Goal: Navigation & Orientation: Find specific page/section

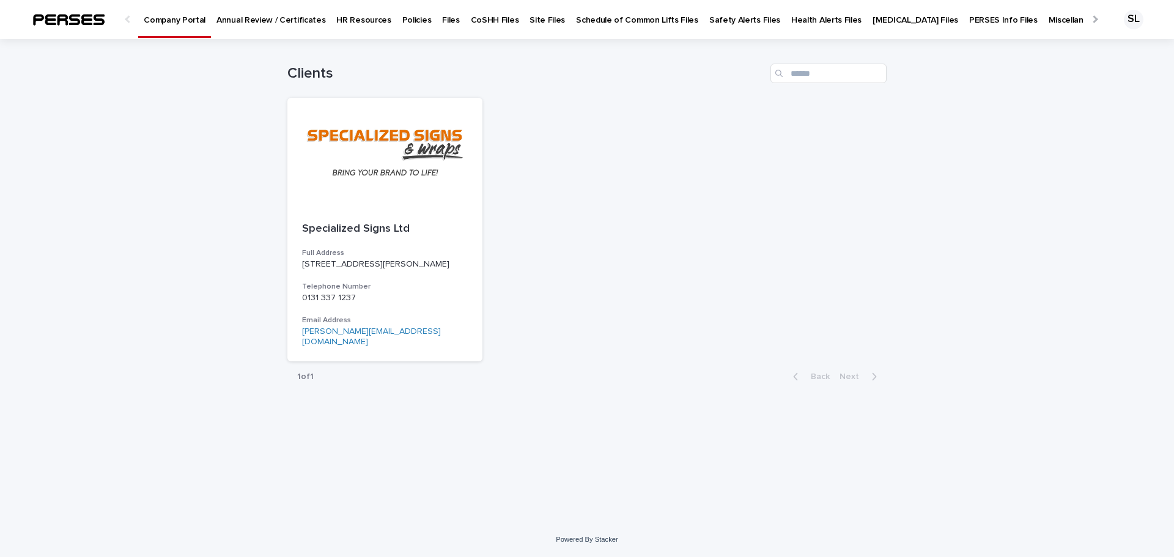
click at [712, 17] on p "Safety Alerts Files" at bounding box center [744, 13] width 71 height 26
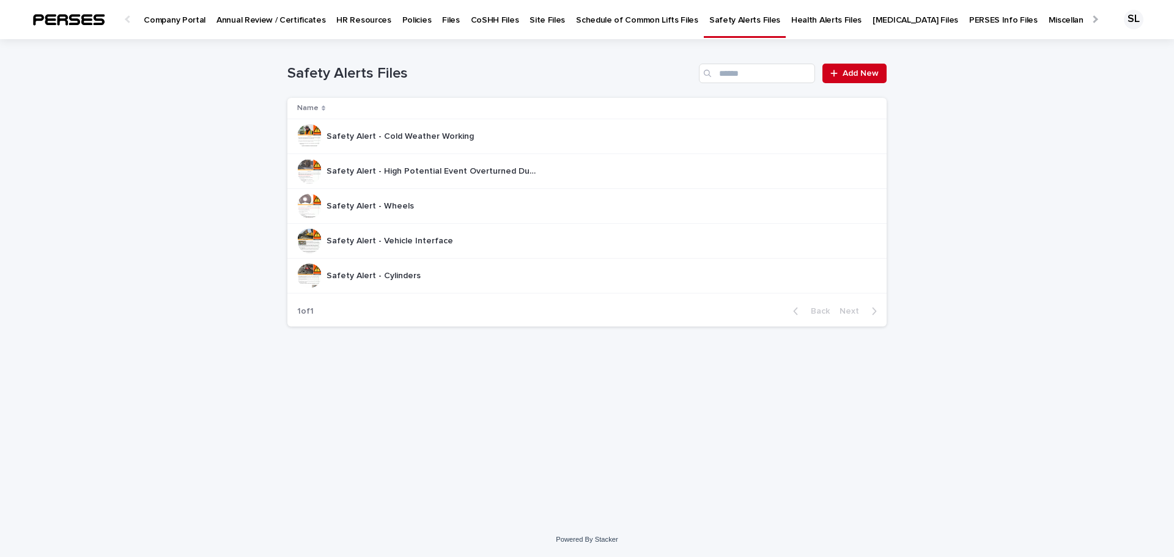
click at [803, 18] on p "Health Alerts Files" at bounding box center [826, 13] width 70 height 26
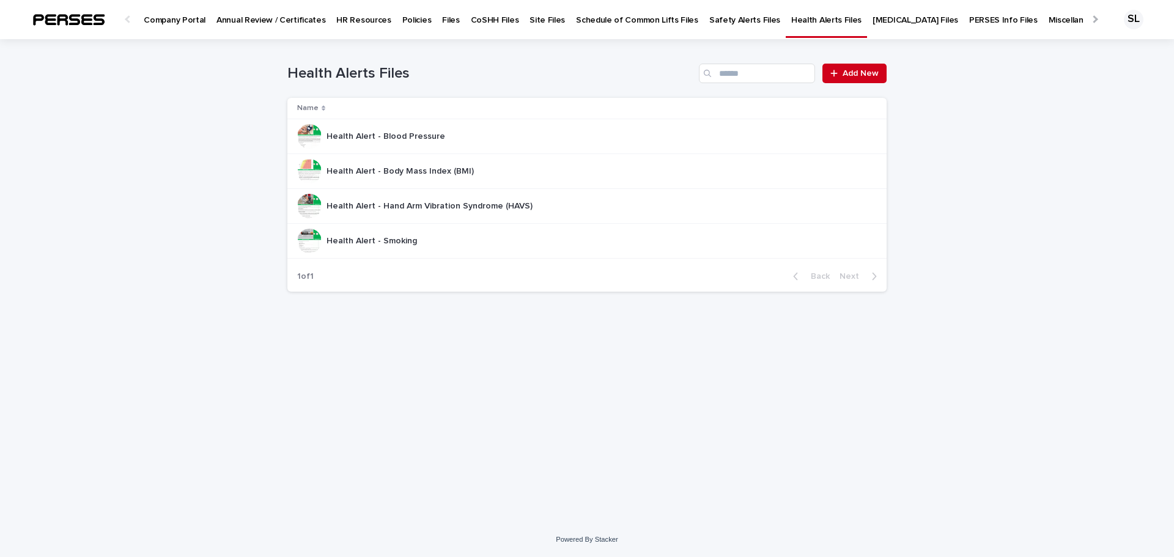
click at [636, 17] on p "Schedule of Common Lifts Files" at bounding box center [637, 13] width 122 height 26
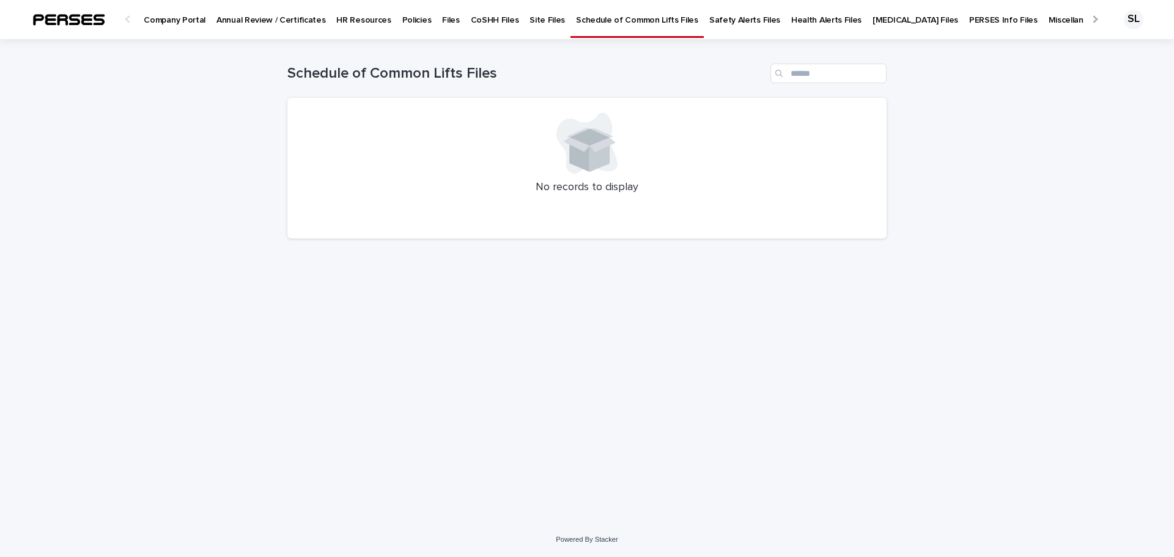
click at [524, 19] on div "Site Files" at bounding box center [547, 13] width 46 height 26
click at [471, 20] on p "CoSHH Files" at bounding box center [495, 13] width 48 height 26
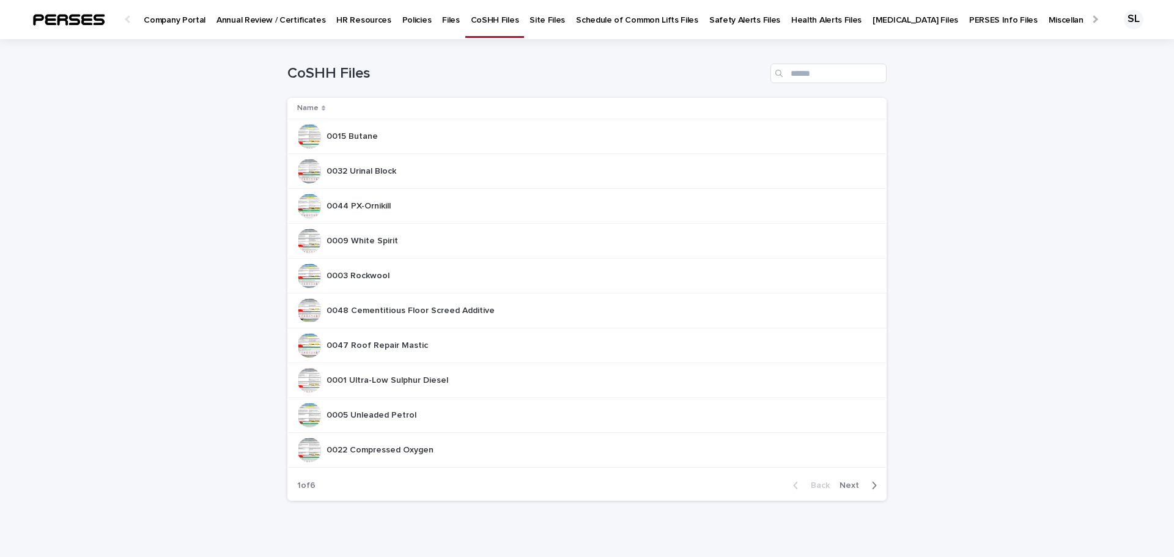
click at [442, 20] on p "Files" at bounding box center [450, 13] width 17 height 26
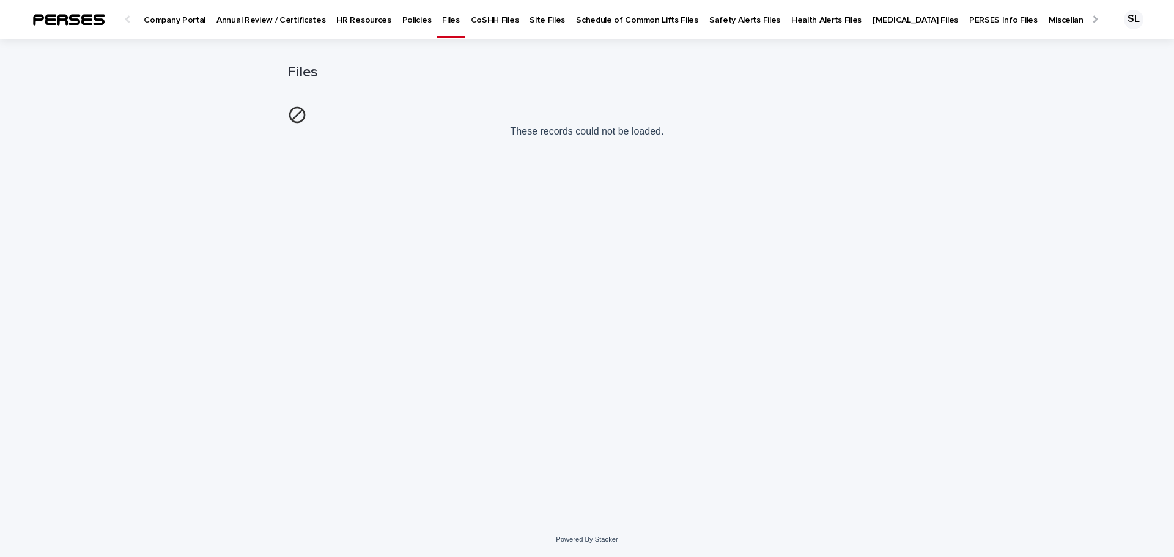
click at [331, 23] on div "HR Resources" at bounding box center [363, 13] width 65 height 26
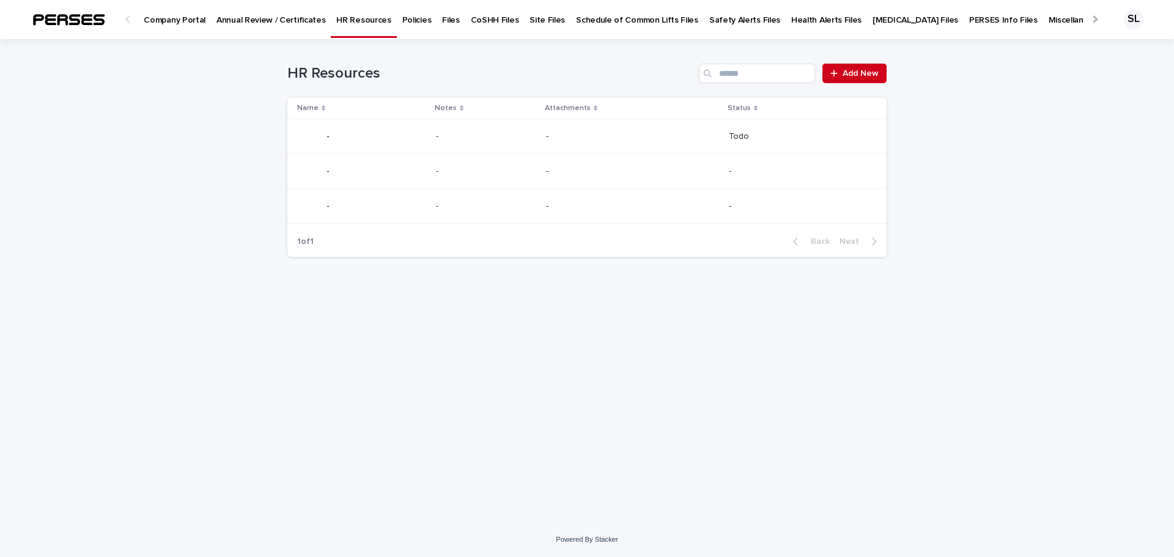
click at [262, 23] on p "Annual Review / Certificates" at bounding box center [270, 13] width 109 height 26
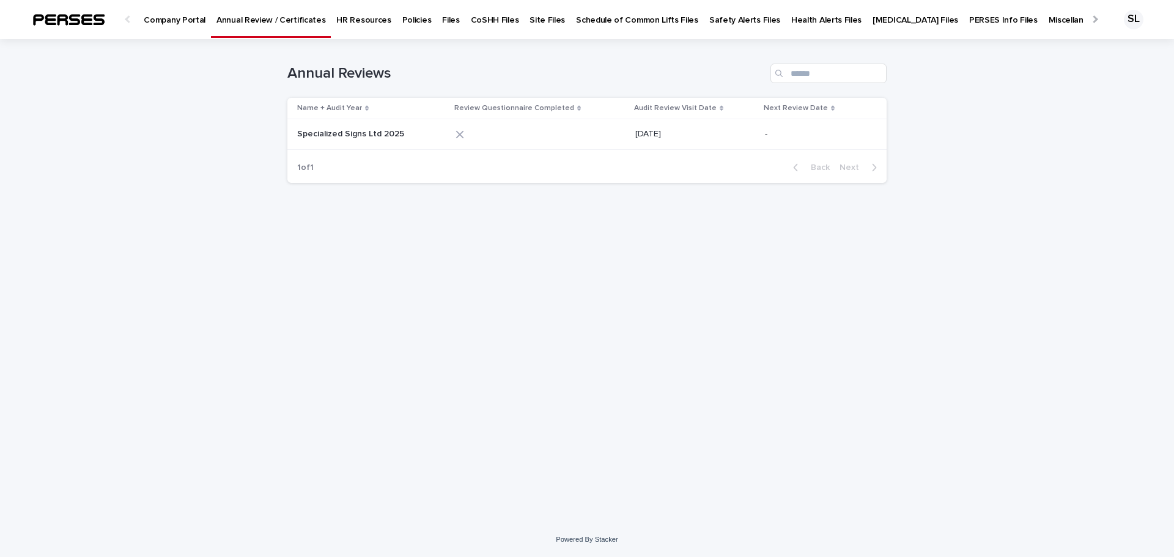
click at [174, 19] on p "Company Portal" at bounding box center [175, 13] width 62 height 26
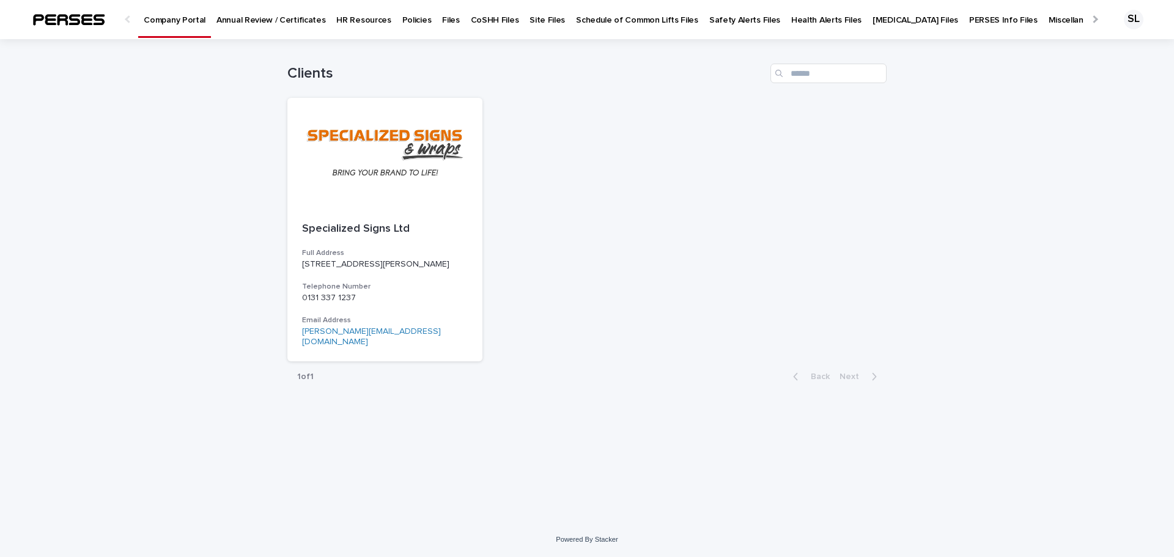
click at [969, 19] on p "PERSES Info Files" at bounding box center [1003, 13] width 68 height 26
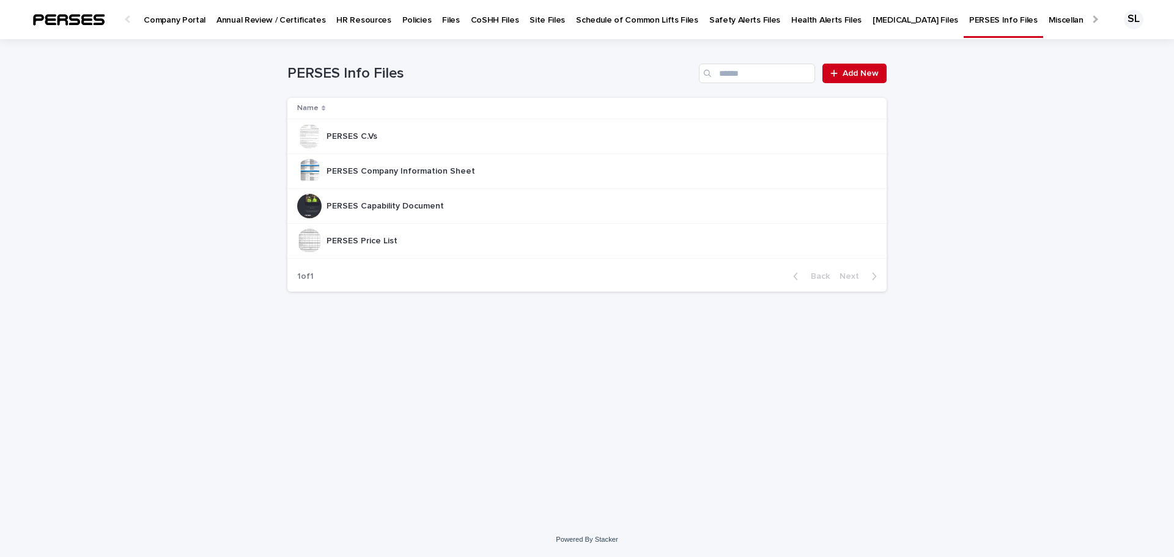
click at [1093, 20] on div at bounding box center [1094, 19] width 8 height 8
click at [1137, 18] on p "All Files" at bounding box center [1151, 13] width 28 height 26
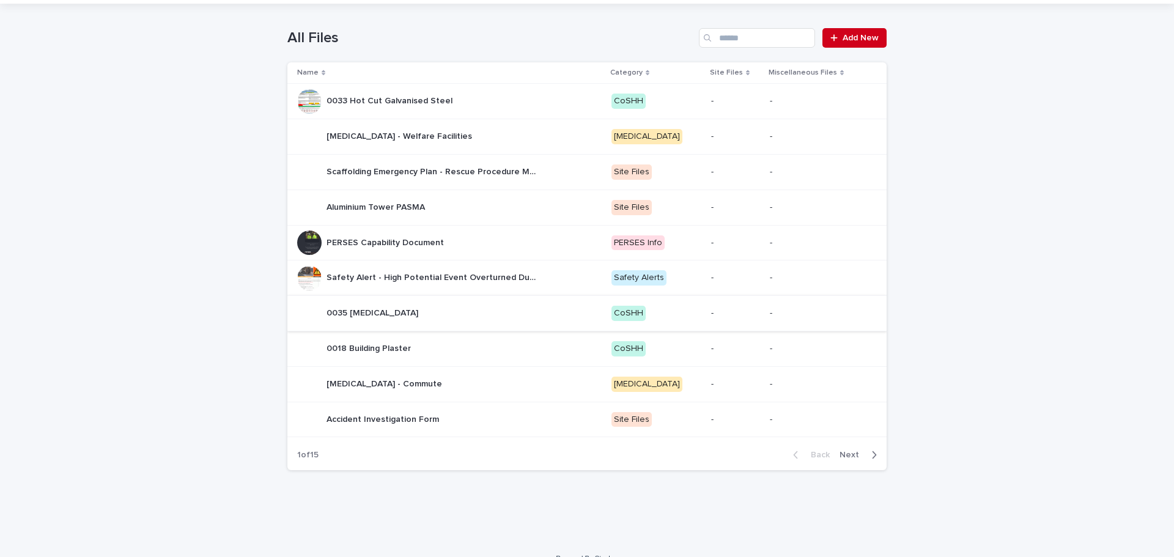
scroll to position [54, 0]
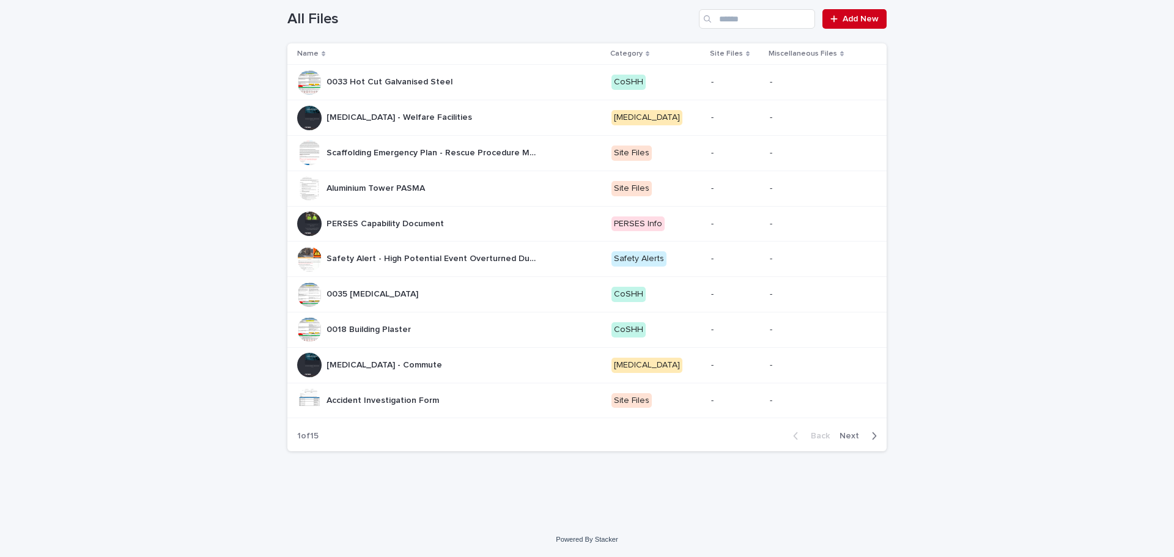
click at [853, 433] on span "Next" at bounding box center [852, 436] width 27 height 9
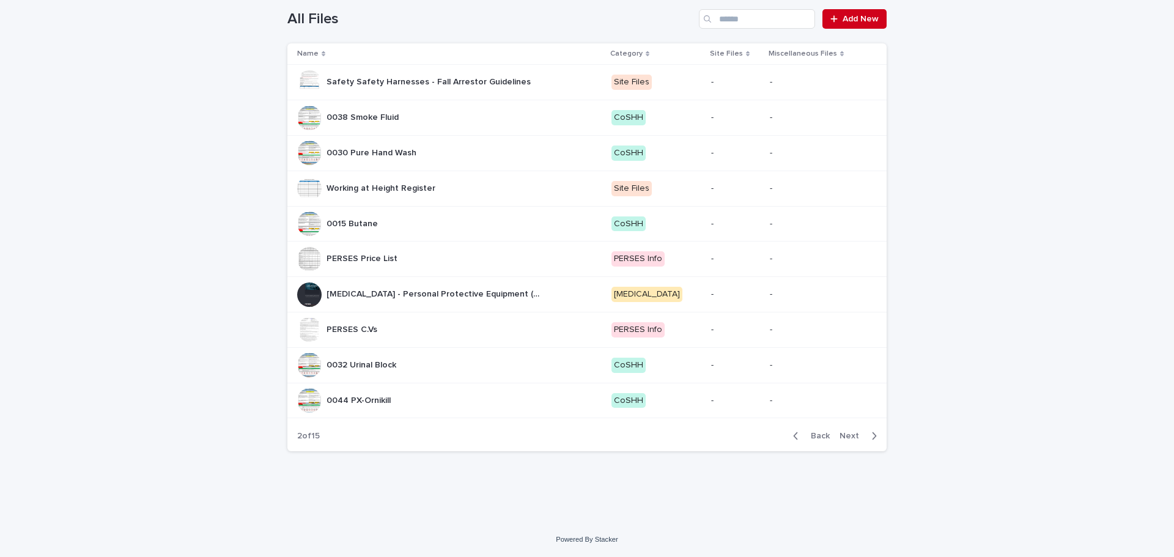
click at [853, 433] on span "Next" at bounding box center [852, 436] width 27 height 9
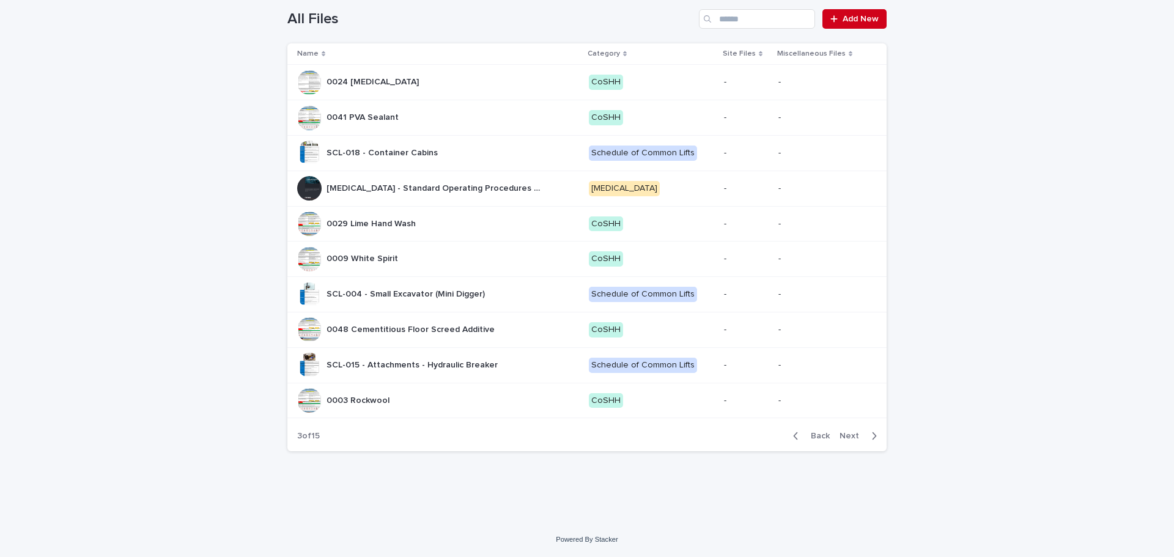
click at [853, 433] on span "Next" at bounding box center [852, 436] width 27 height 9
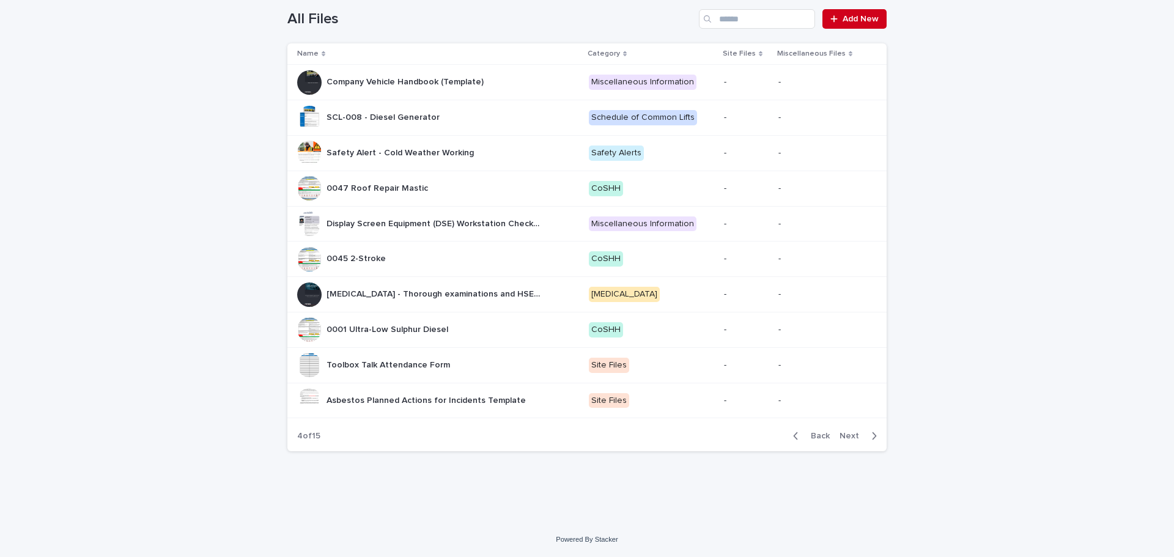
click at [853, 433] on span "Next" at bounding box center [852, 436] width 27 height 9
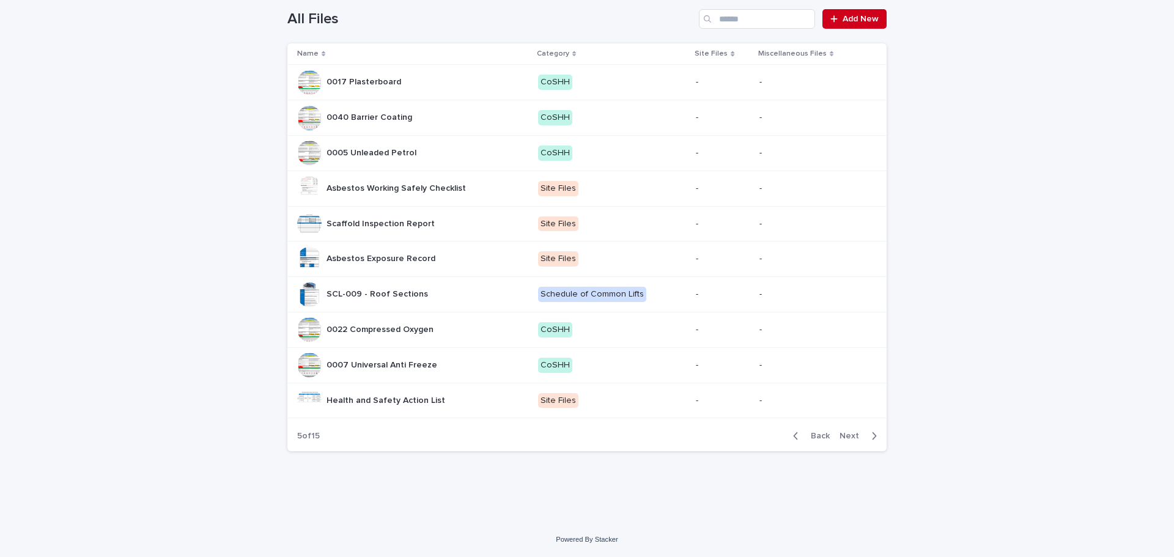
click at [853, 433] on span "Next" at bounding box center [852, 436] width 27 height 9
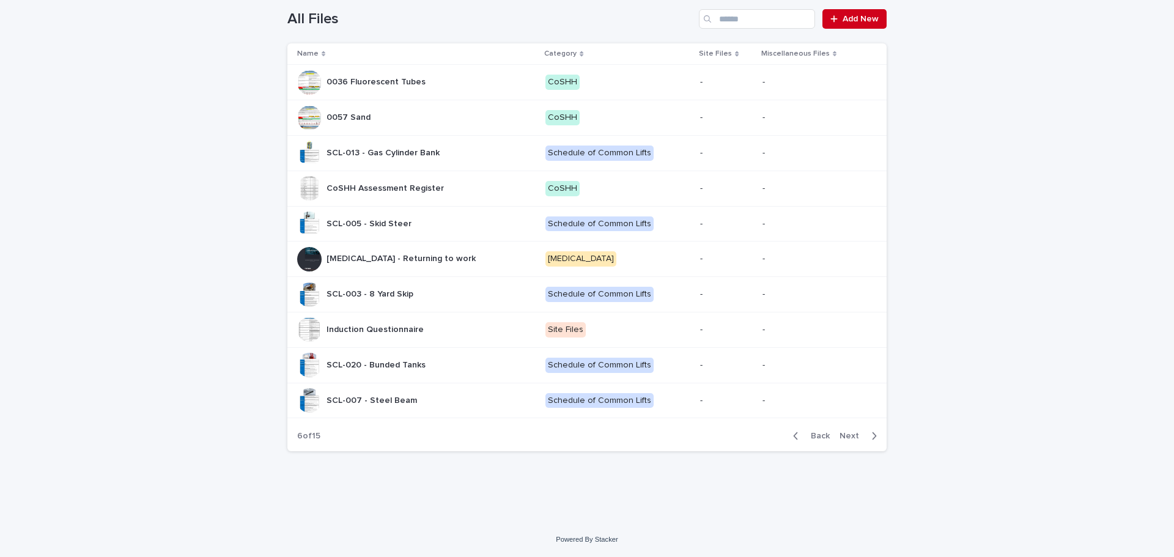
click at [853, 433] on span "Next" at bounding box center [852, 436] width 27 height 9
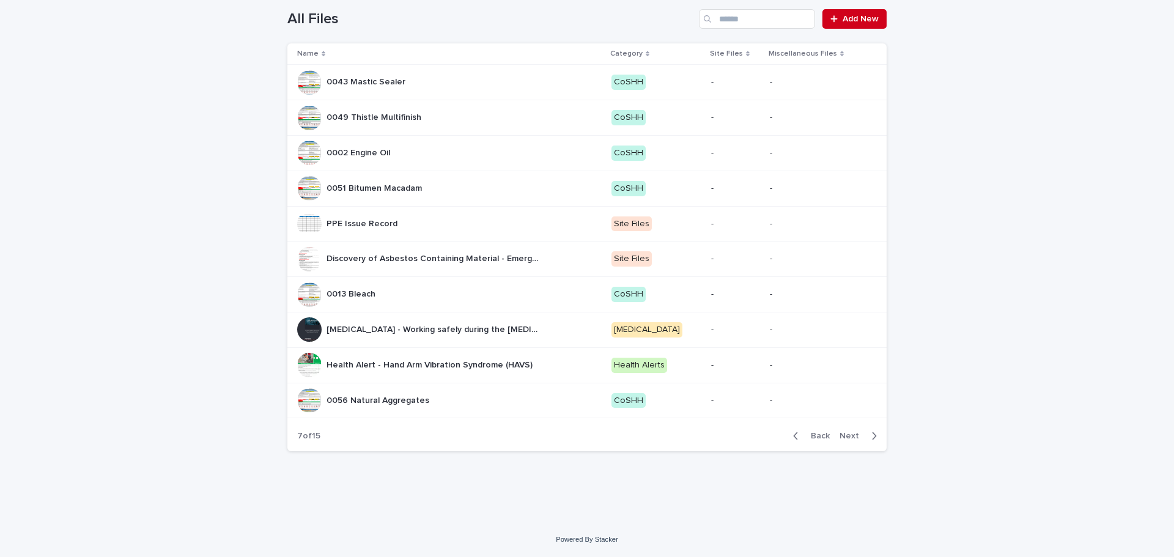
click at [853, 433] on span "Next" at bounding box center [852, 436] width 27 height 9
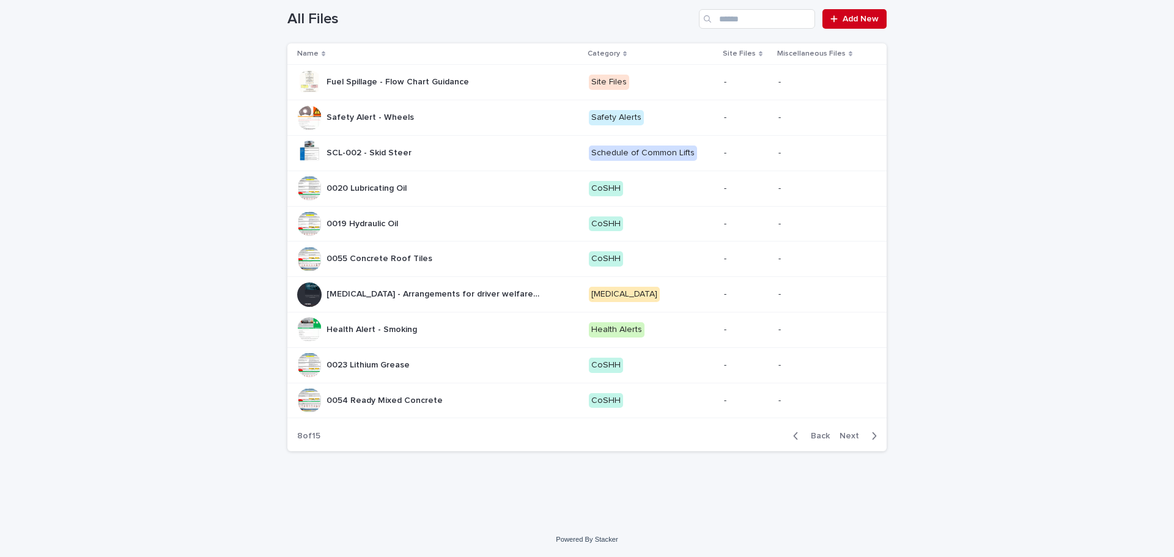
click at [853, 433] on span "Next" at bounding box center [852, 436] width 27 height 9
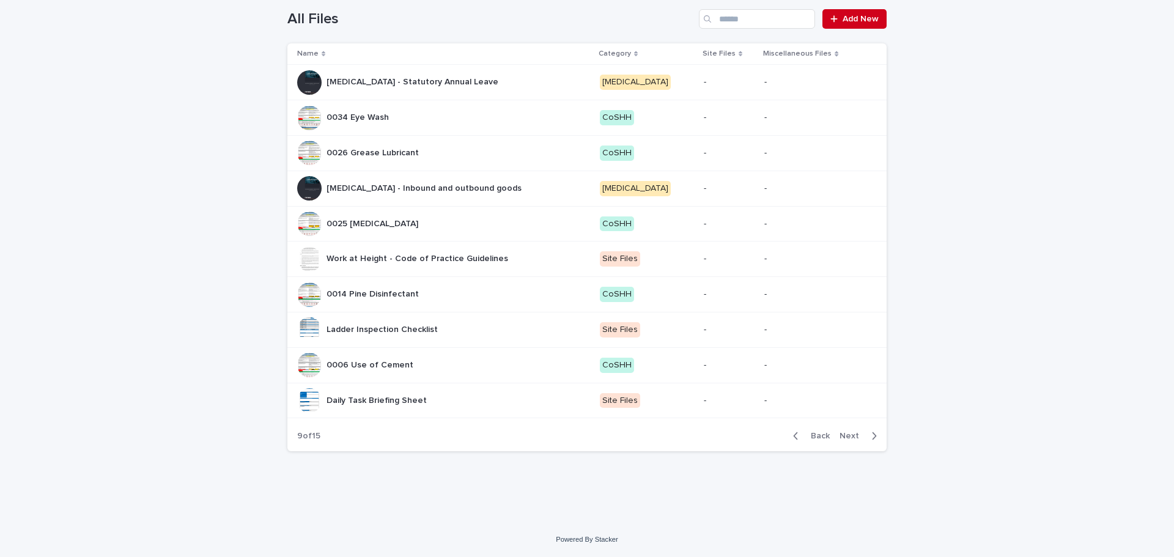
click at [853, 433] on span "Next" at bounding box center [852, 436] width 27 height 9
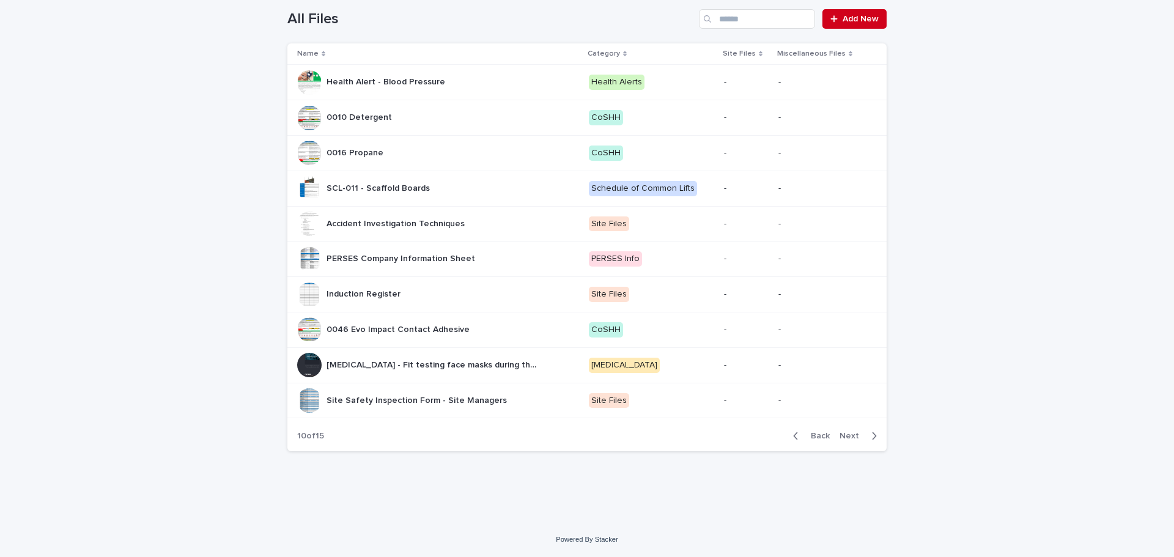
click at [853, 433] on span "Next" at bounding box center [852, 436] width 27 height 9
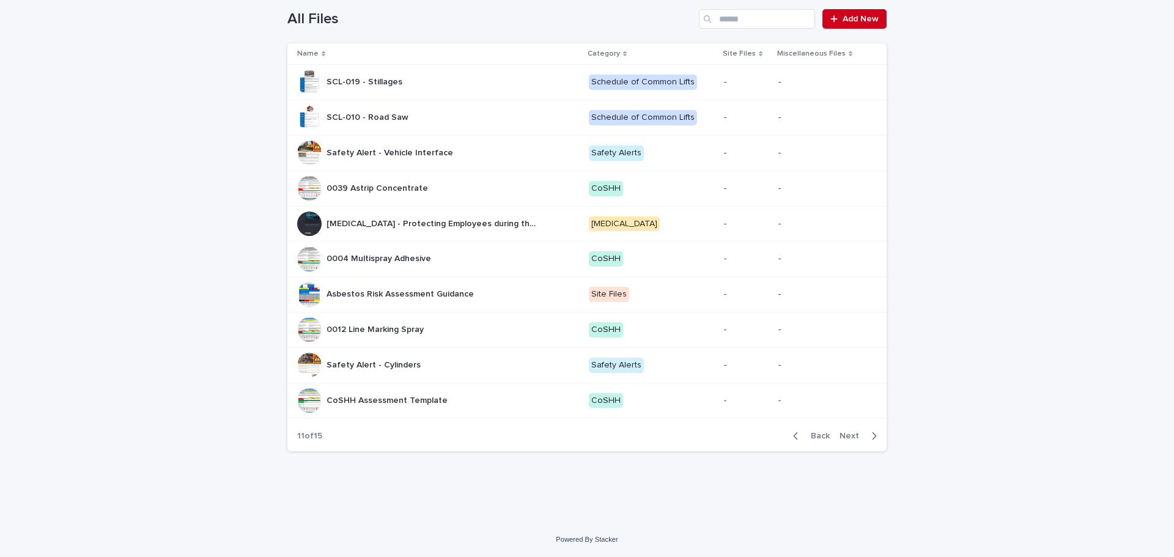
click at [853, 433] on span "Next" at bounding box center [852, 436] width 27 height 9
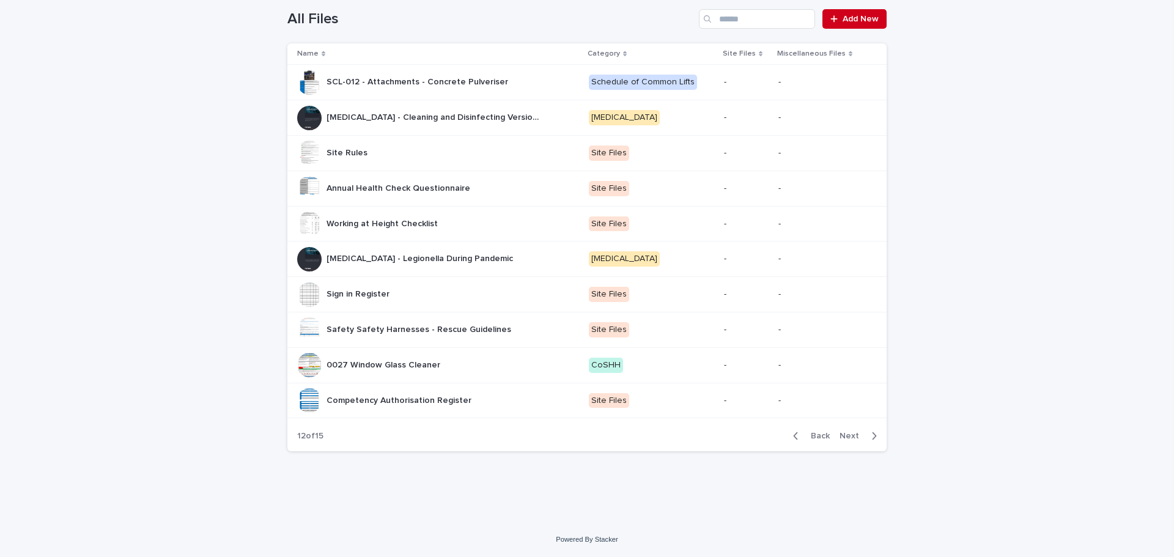
click at [853, 433] on span "Next" at bounding box center [852, 436] width 27 height 9
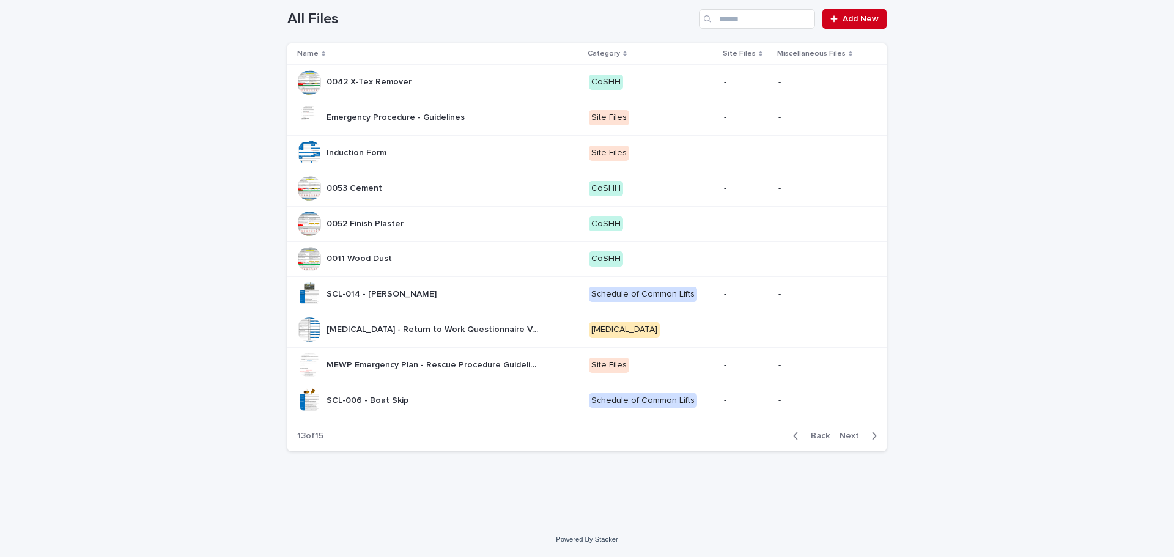
click at [1001, 287] on div "Loading... Saving… Loading... Saving… All Files Add New Name Category Site File…" at bounding box center [587, 253] width 1174 height 537
